Goal: Entertainment & Leisure: Browse casually

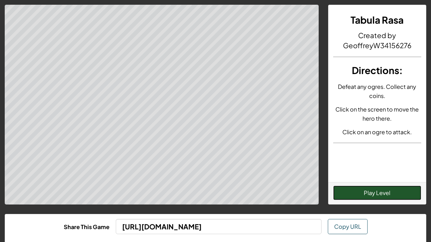
click at [390, 195] on button "Play Level" at bounding box center [377, 193] width 88 height 14
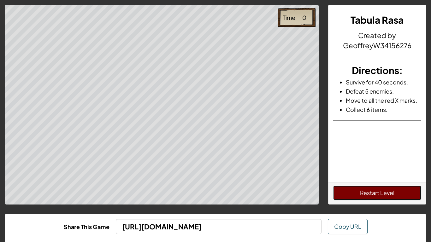
click at [390, 195] on button "Restart Level" at bounding box center [377, 193] width 88 height 14
click at [389, 193] on button "Restart Level" at bounding box center [377, 193] width 88 height 14
click at [397, 199] on button "Restart Level" at bounding box center [377, 193] width 88 height 14
click at [391, 196] on button "Restart Level" at bounding box center [377, 193] width 88 height 14
click at [402, 192] on button "Restart Level" at bounding box center [377, 193] width 88 height 14
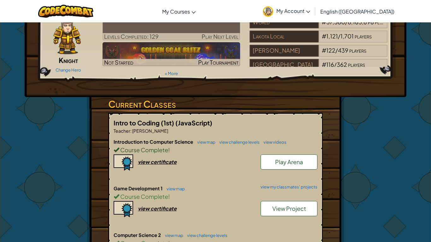
scroll to position [38, 0]
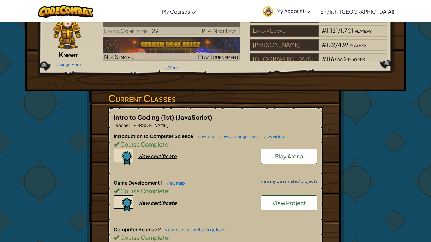
click at [263, 183] on link "view my classmates' projects" at bounding box center [287, 181] width 60 height 4
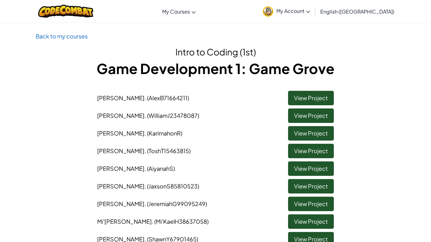
scroll to position [8, 0]
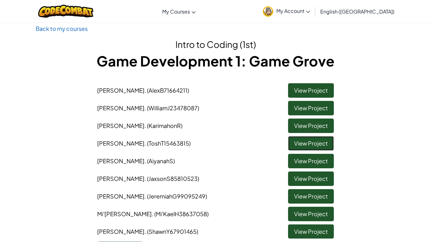
click at [294, 148] on link "View Project" at bounding box center [311, 143] width 46 height 14
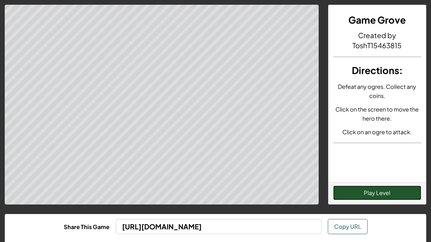
click at [383, 193] on button "Play Level" at bounding box center [377, 193] width 88 height 14
